Goal: Transaction & Acquisition: Purchase product/service

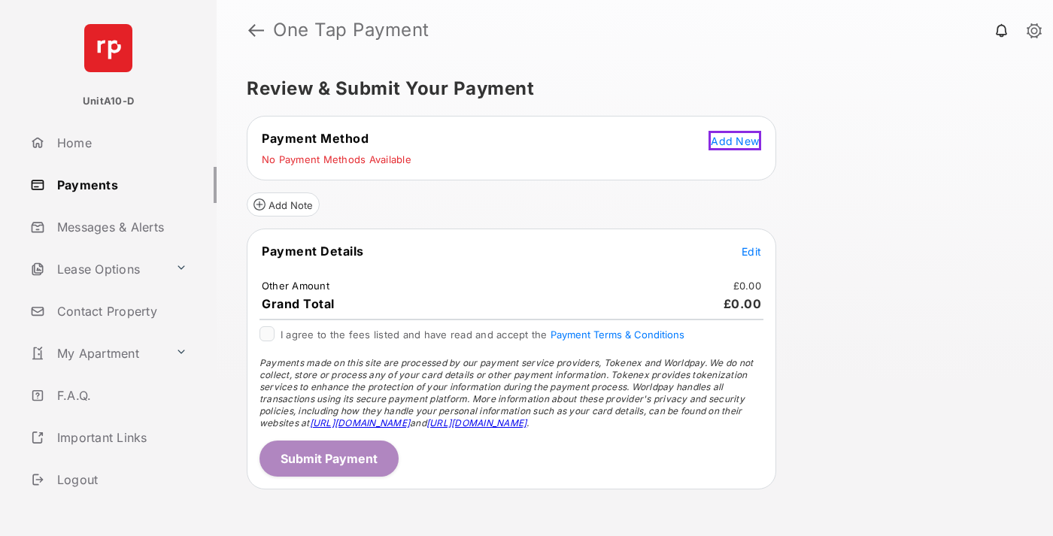
click at [737, 138] on span "Add New" at bounding box center [735, 141] width 48 height 13
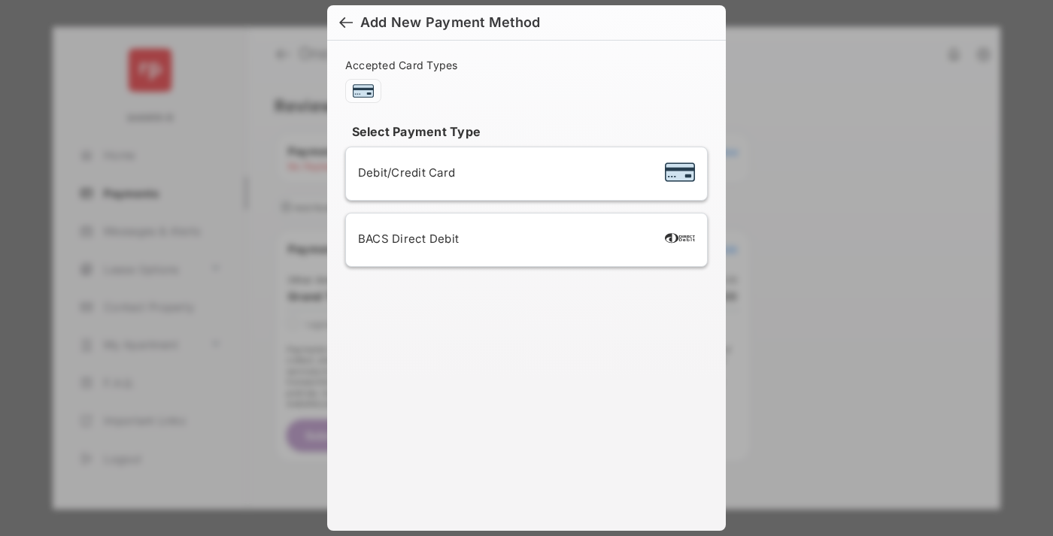
click at [523, 240] on div "BACS Direct Debit" at bounding box center [526, 240] width 337 height 29
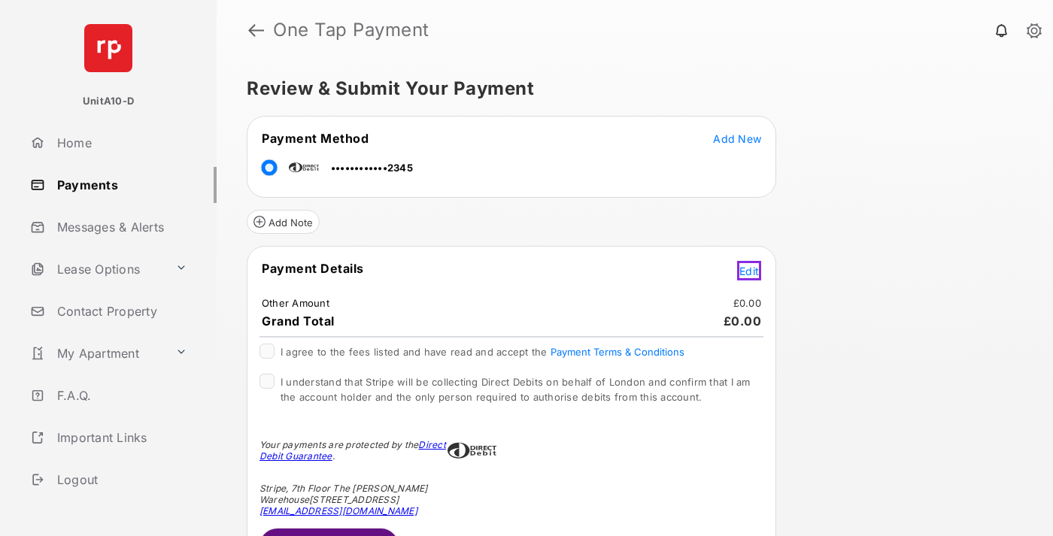
click at [751, 268] on span "Edit" at bounding box center [749, 271] width 20 height 13
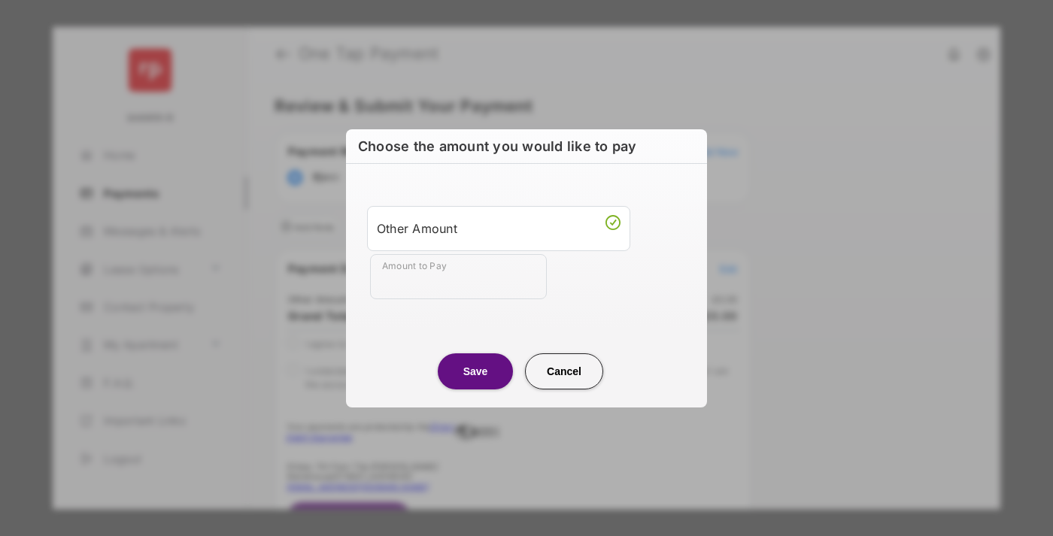
click at [499, 228] on div "Other Amount" at bounding box center [499, 229] width 244 height 26
type input "**"
click at [475, 371] on button "Save" at bounding box center [475, 371] width 75 height 36
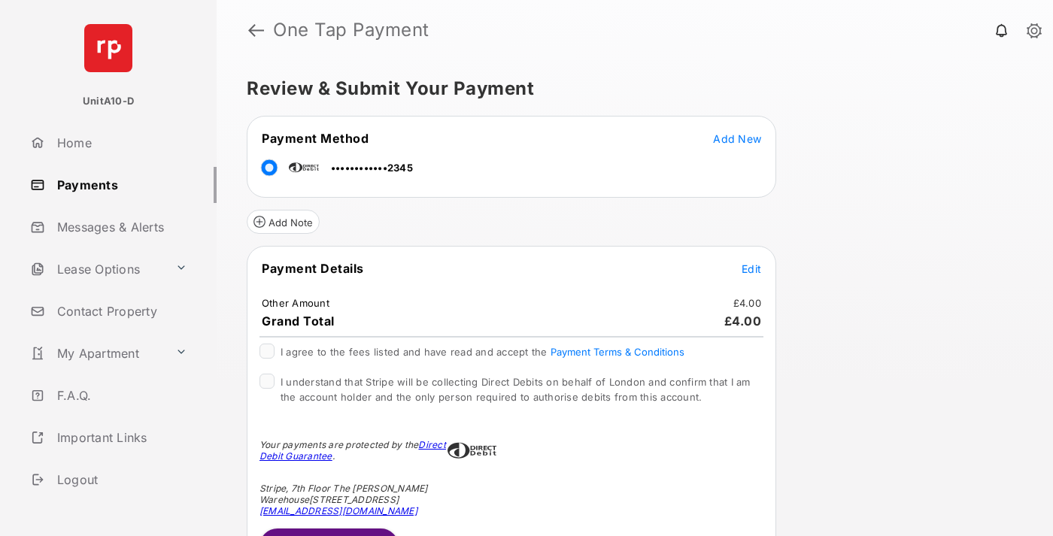
click at [751, 268] on span "Edit" at bounding box center [751, 268] width 20 height 13
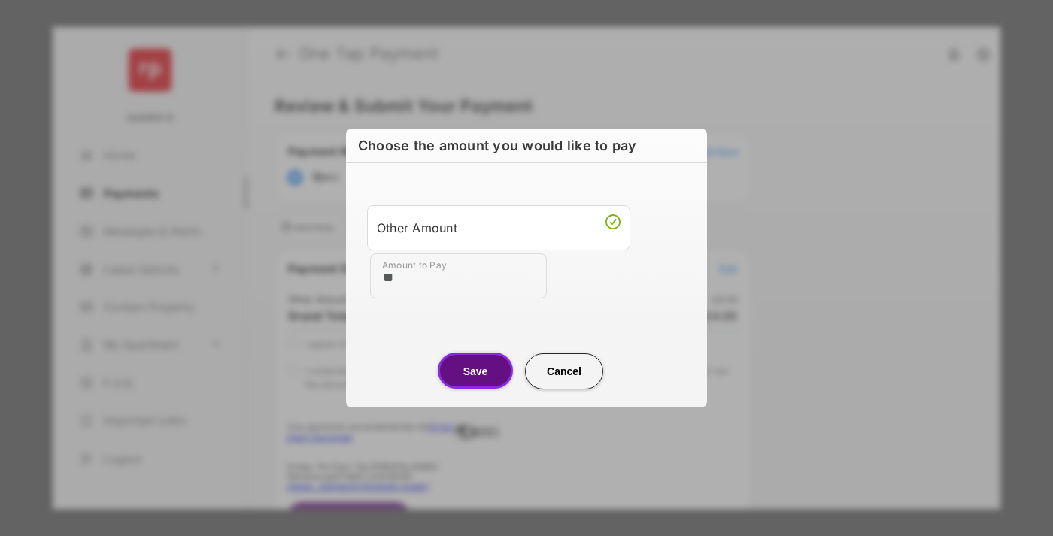
click at [475, 371] on button "Save" at bounding box center [475, 371] width 75 height 36
